Goal: Navigation & Orientation: Find specific page/section

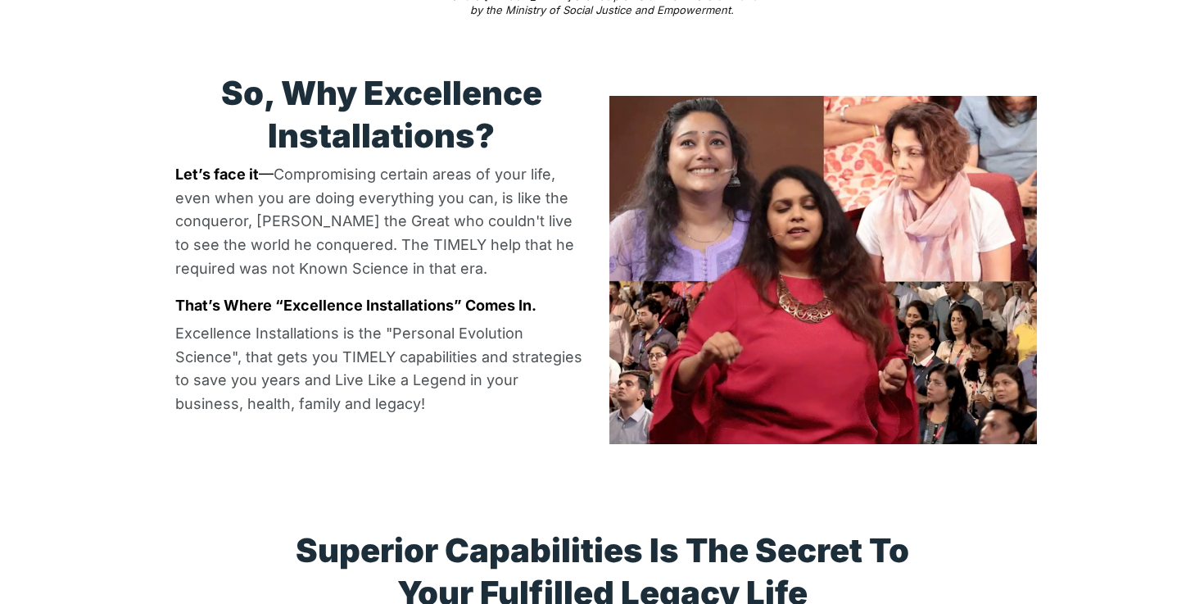
scroll to position [2325, 0]
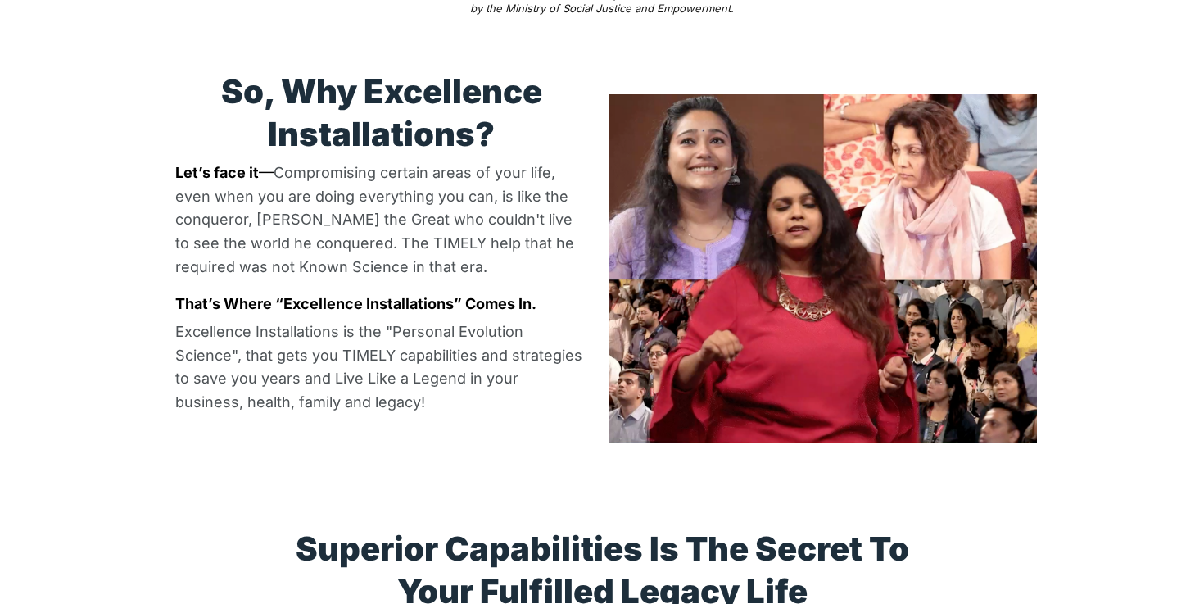
click at [845, 239] on video at bounding box center [823, 268] width 428 height 349
click at [853, 191] on video at bounding box center [823, 268] width 428 height 349
click at [772, 170] on video at bounding box center [823, 268] width 428 height 349
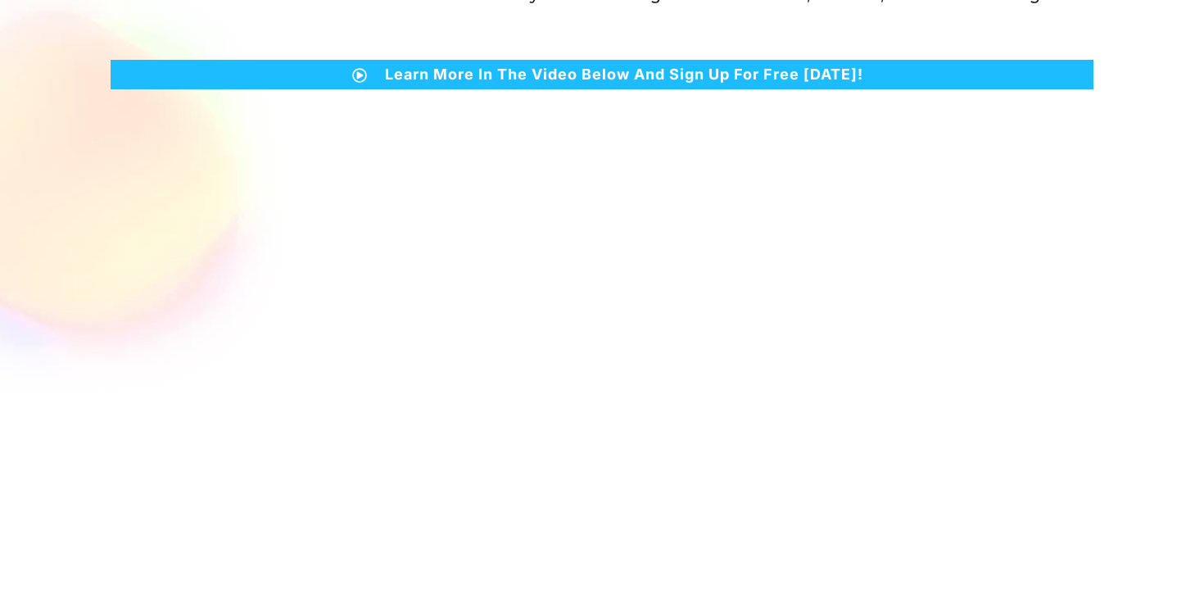
scroll to position [0, 0]
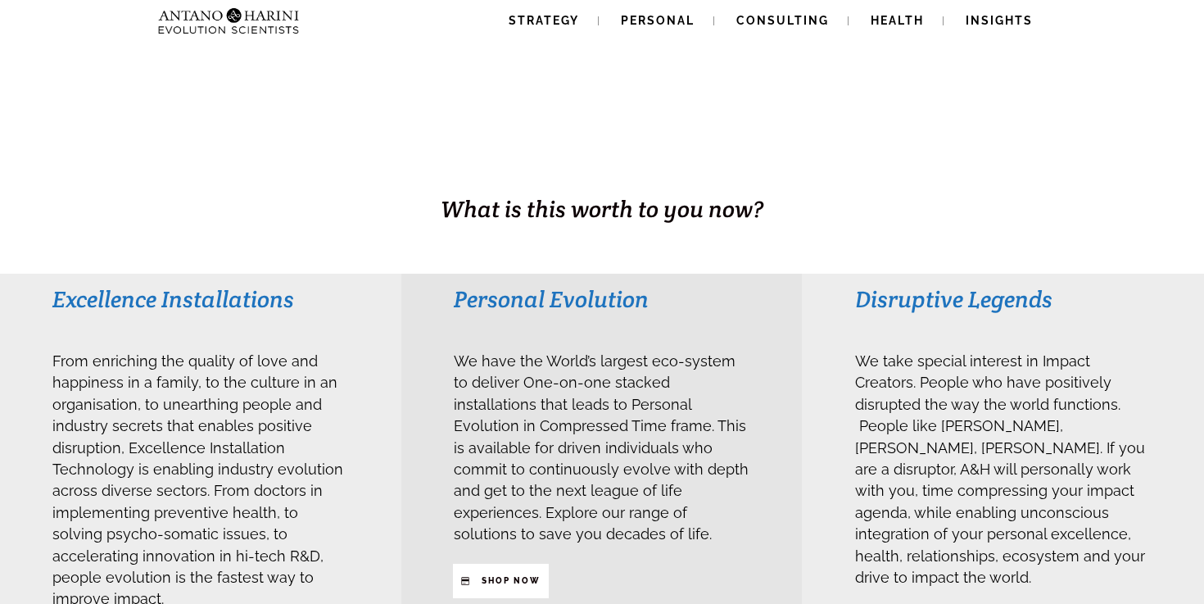
scroll to position [182, 0]
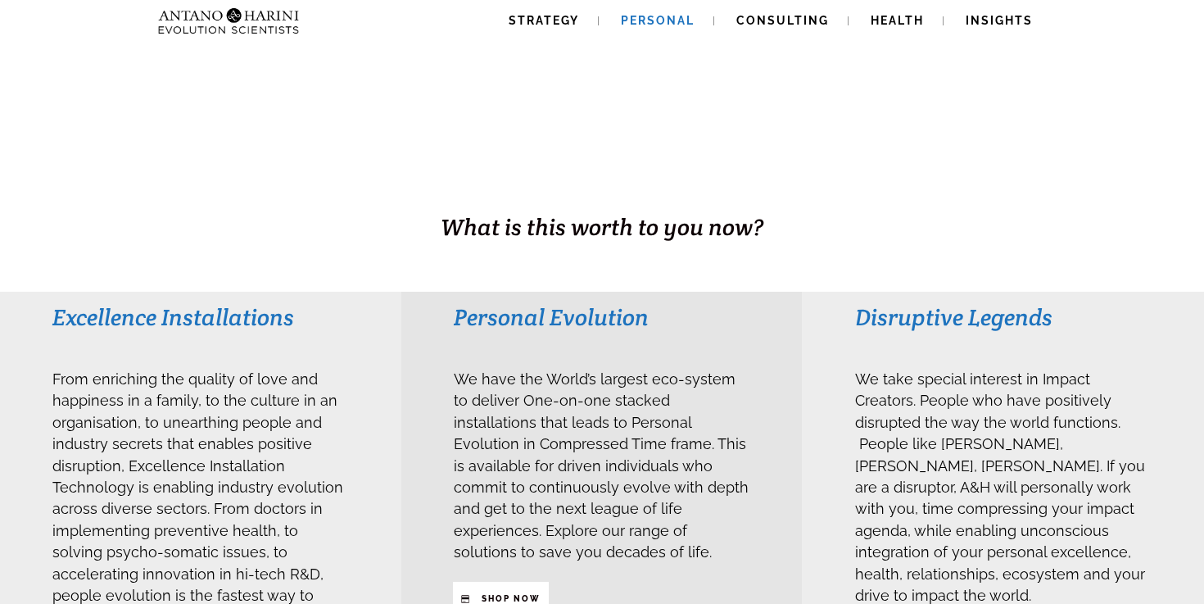
click at [660, 18] on span "Personal" at bounding box center [658, 20] width 74 height 13
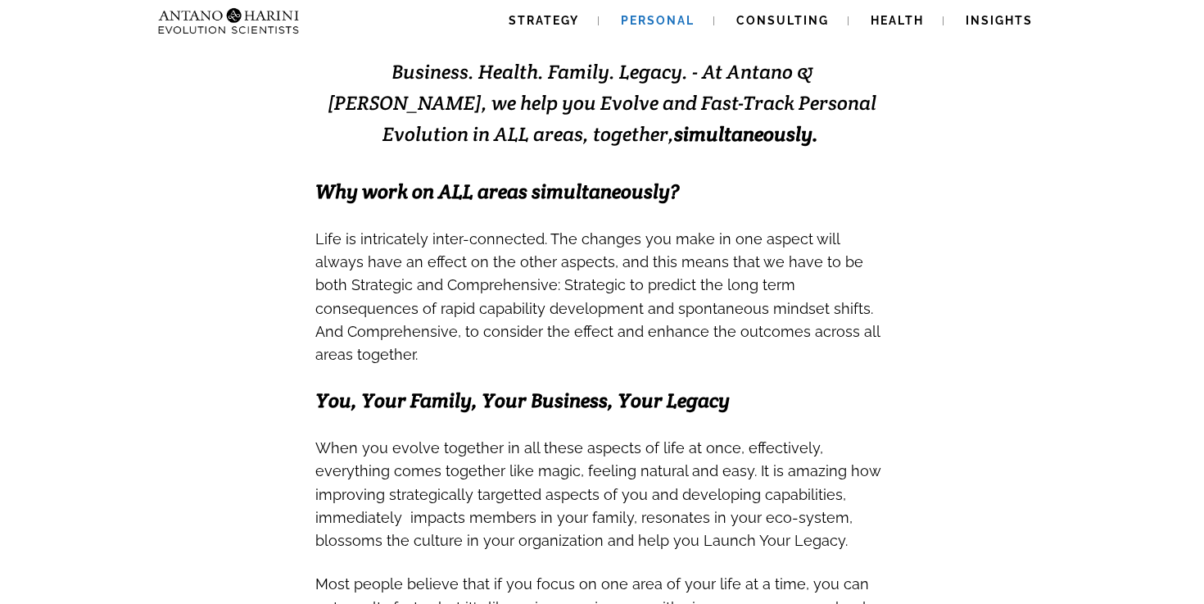
scroll to position [343, 0]
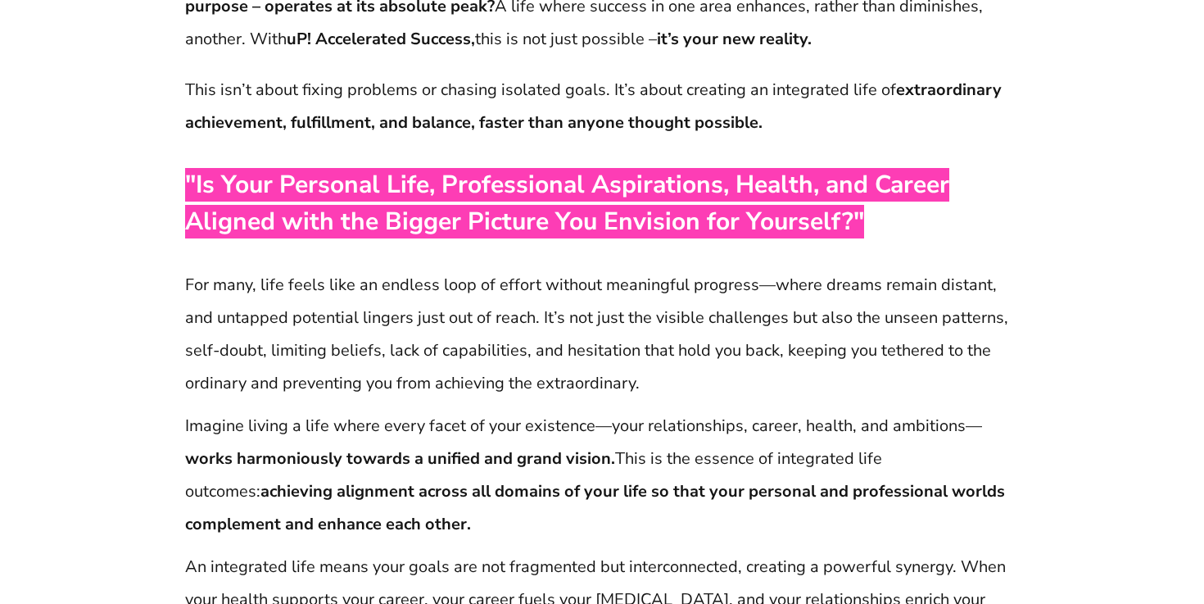
scroll to position [478, 0]
